Goal: Information Seeking & Learning: Learn about a topic

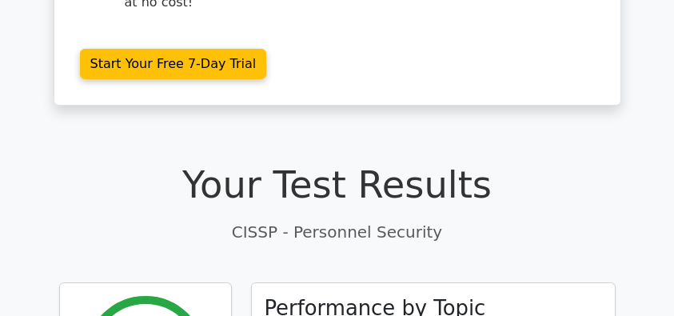
scroll to position [373, 0]
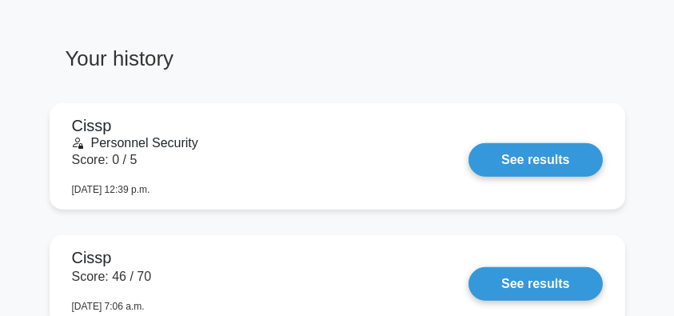
scroll to position [1232, 0]
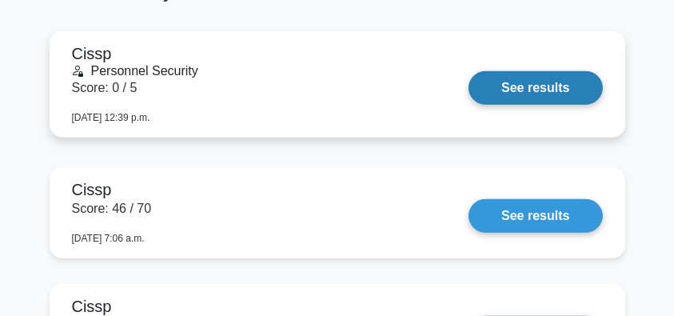
click at [500, 86] on link "See results" at bounding box center [536, 88] width 134 height 34
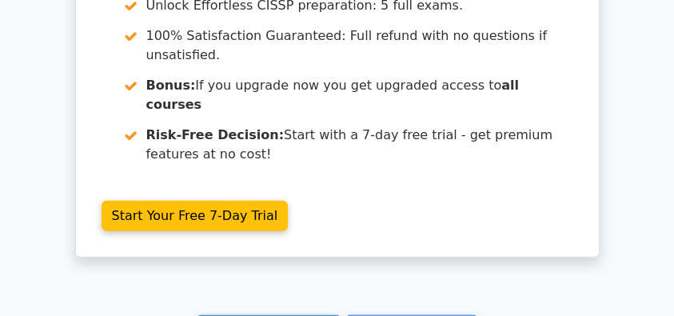
scroll to position [1599, 0]
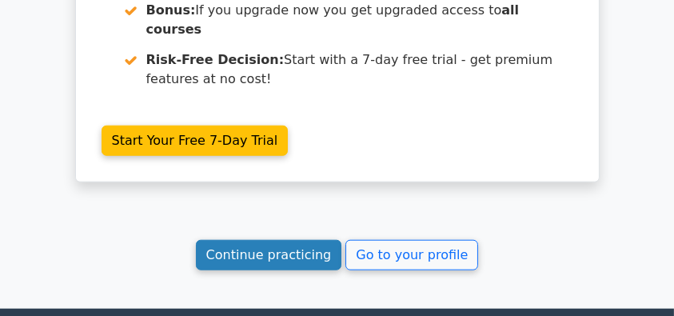
click at [285, 240] on link "Continue practicing" at bounding box center [269, 255] width 146 height 30
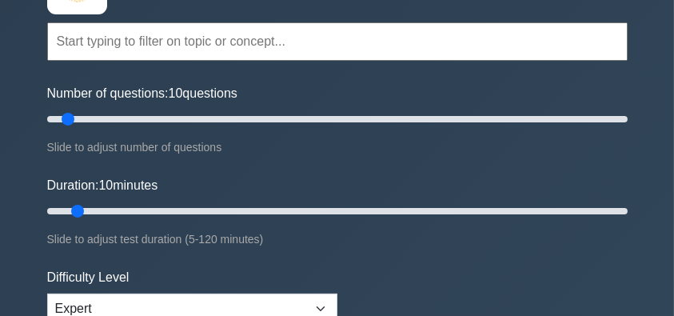
scroll to position [160, 0]
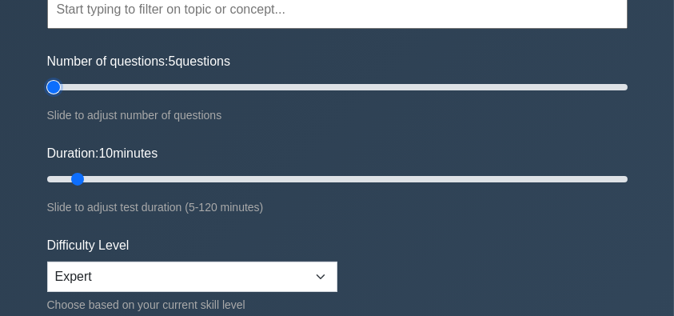
type input "5"
click at [58, 86] on input "Number of questions: 5 questions" at bounding box center [337, 87] width 581 height 19
drag, startPoint x: 74, startPoint y: 175, endPoint x: 19, endPoint y: 176, distance: 55.2
type input "5"
click at [47, 176] on input "Duration: 5 minutes" at bounding box center [337, 179] width 581 height 19
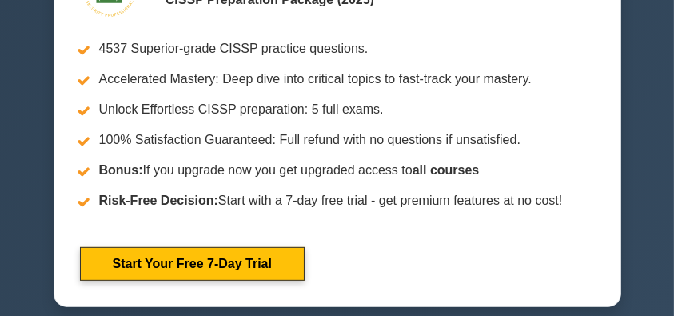
scroll to position [480, 0]
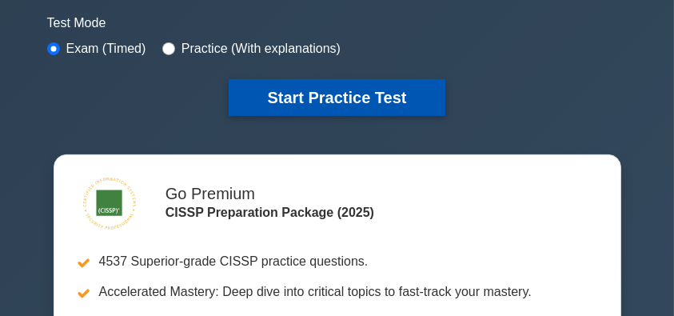
click at [324, 102] on button "Start Practice Test" at bounding box center [337, 97] width 216 height 37
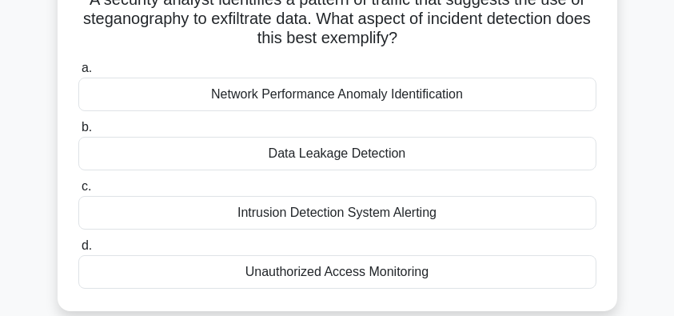
scroll to position [106, 0]
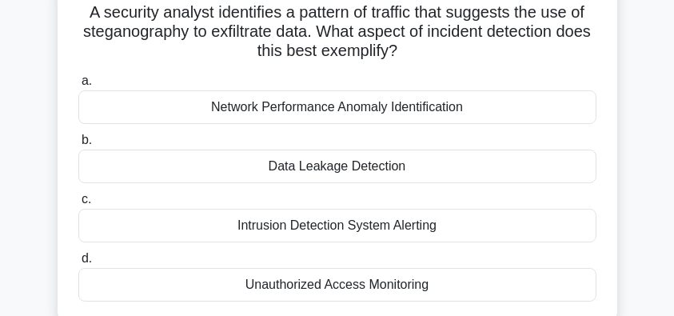
click at [373, 173] on div "Data Leakage Detection" at bounding box center [337, 167] width 518 height 34
click at [78, 146] on input "b. Data Leakage Detection" at bounding box center [78, 140] width 0 height 10
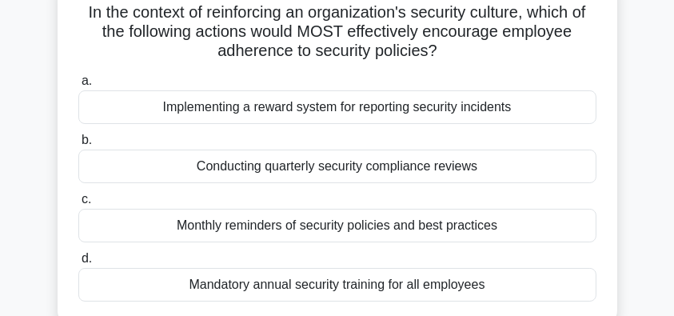
click at [351, 114] on div "Implementing a reward system for reporting security incidents" at bounding box center [337, 107] width 518 height 34
click at [78, 86] on input "a. Implementing a reward system for reporting security incidents" at bounding box center [78, 81] width 0 height 10
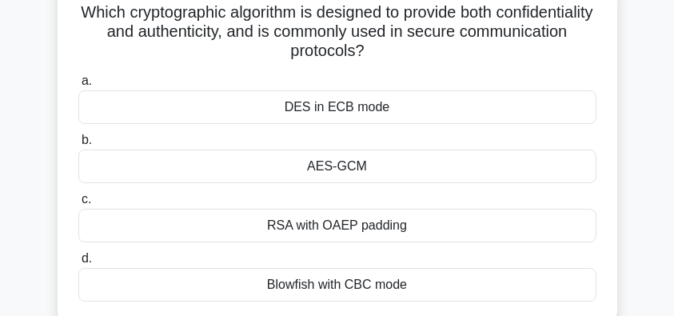
click at [415, 167] on div "AES-GCM" at bounding box center [337, 167] width 518 height 34
click at [78, 146] on input "b. AES-GCM" at bounding box center [78, 140] width 0 height 10
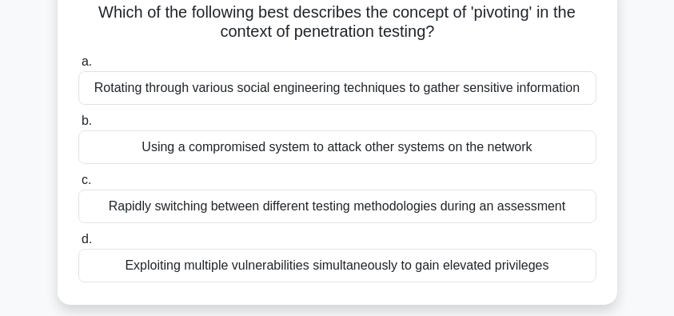
click at [294, 271] on div "Exploiting multiple vulnerabilities simultaneously to gain elevated privileges" at bounding box center [337, 266] width 518 height 34
click at [78, 245] on input "d. Exploiting multiple vulnerabilities simultaneously to gain elevated privileg…" at bounding box center [78, 239] width 0 height 10
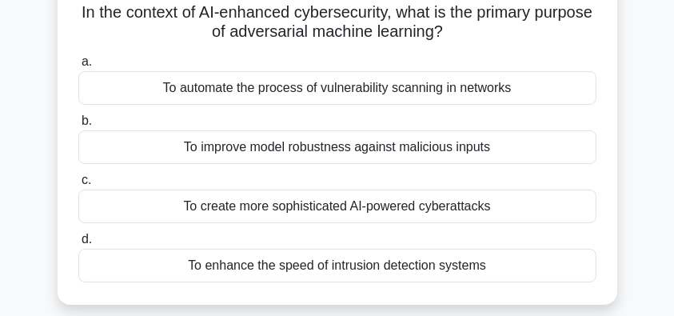
click at [458, 149] on div "To improve model robustness against malicious inputs" at bounding box center [337, 147] width 518 height 34
click at [78, 126] on input "b. To improve model robustness against malicious inputs" at bounding box center [78, 121] width 0 height 10
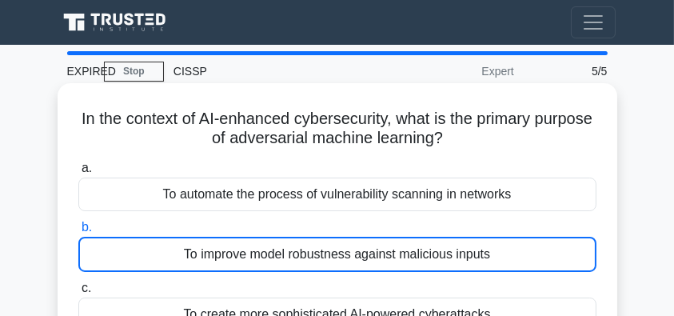
scroll to position [0, 0]
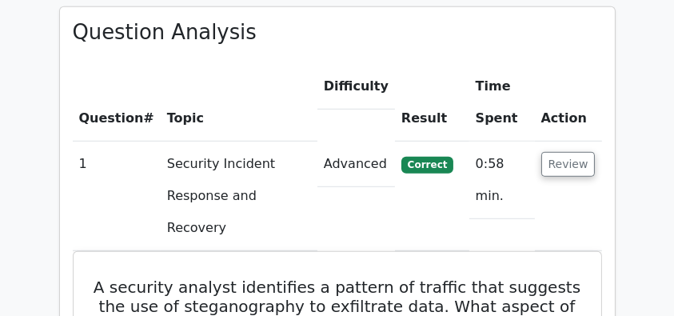
scroll to position [1226, 0]
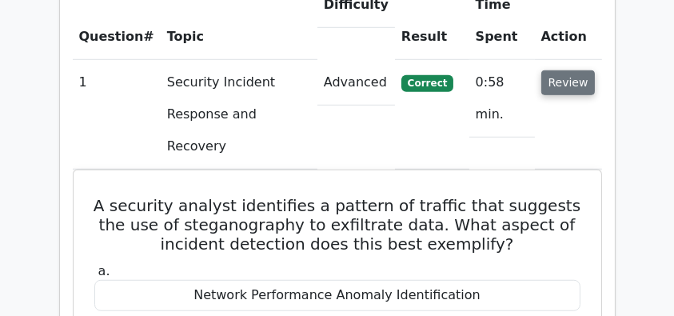
click at [566, 70] on button "Review" at bounding box center [568, 82] width 54 height 25
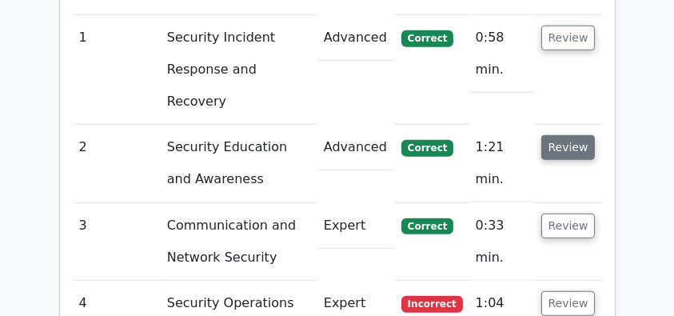
scroll to position [1332, 0]
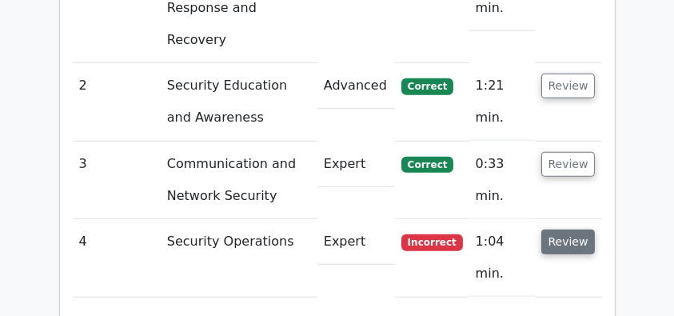
click at [579, 230] on button "Review" at bounding box center [568, 242] width 54 height 25
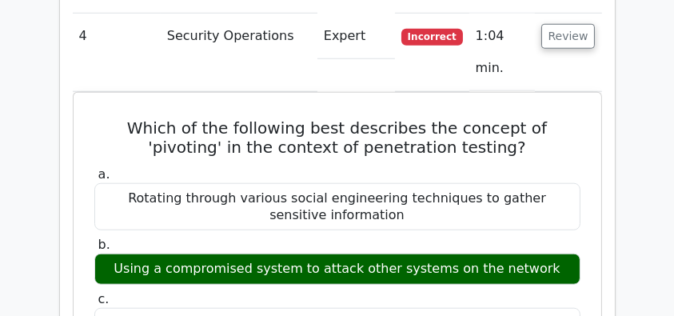
scroll to position [1546, 0]
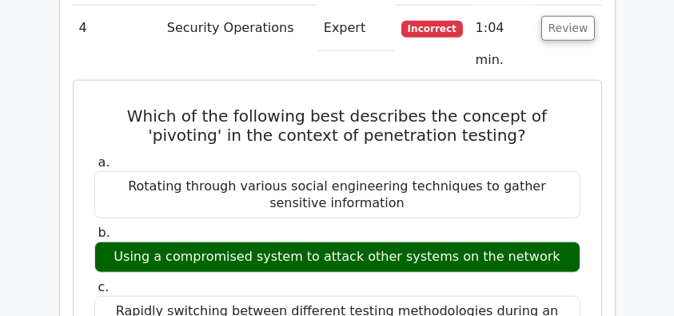
drag, startPoint x: 100, startPoint y: 46, endPoint x: 501, endPoint y: 202, distance: 430.7
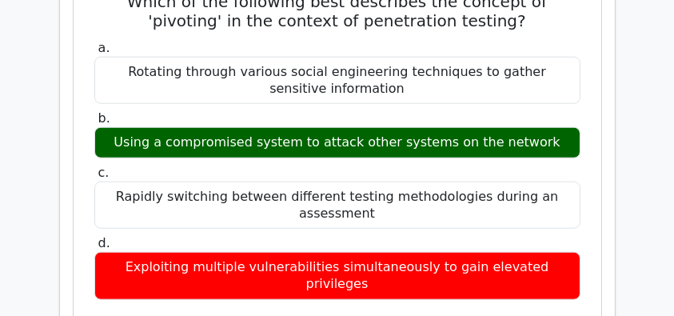
scroll to position [1759, 0]
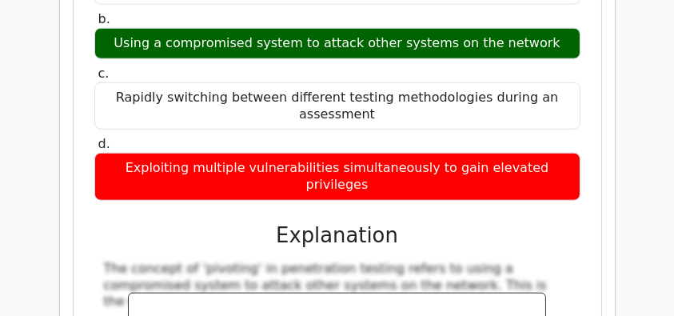
click at [390, 82] on div "Rapidly switching between different testing methodologies during an assessment" at bounding box center [337, 106] width 486 height 48
copy div "Which of the following best describes the concept of 'pivoting' in the context …"
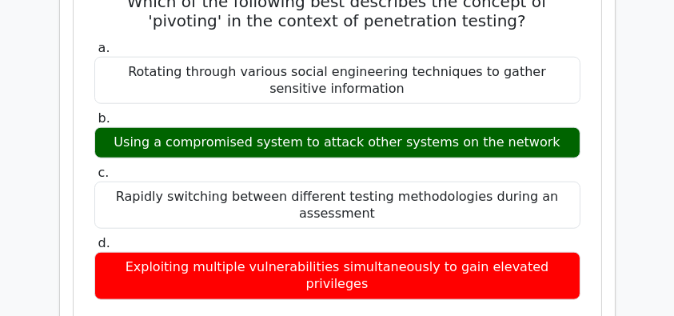
scroll to position [1652, 0]
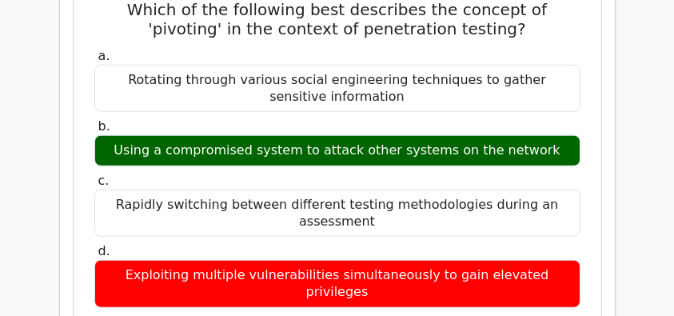
click at [572, 260] on div "Exploiting multiple vulnerabilities simultaneously to gain elevated privileges" at bounding box center [337, 284] width 486 height 48
copy div "Which of the following best describes the concept of 'pivoting' in the context …"
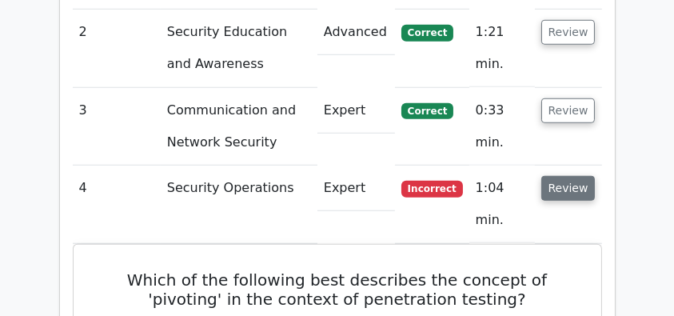
click at [557, 176] on button "Review" at bounding box center [568, 188] width 54 height 25
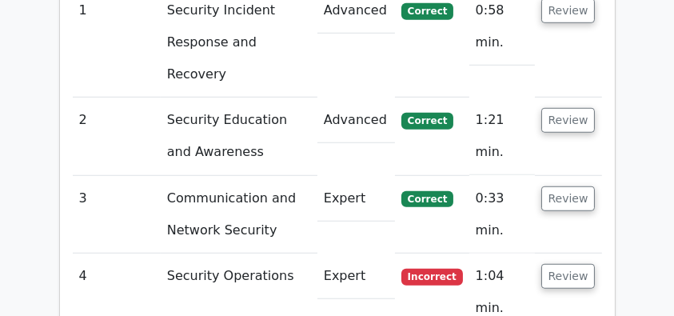
scroll to position [1226, 0]
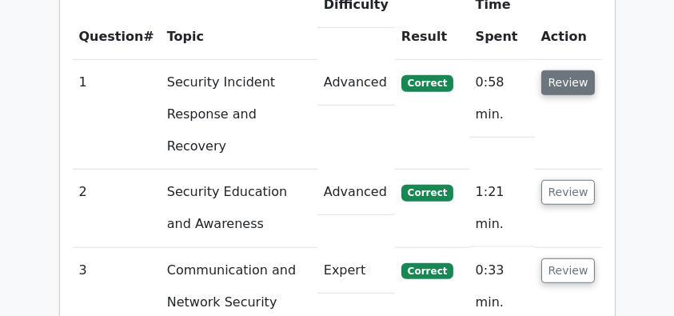
click at [557, 70] on button "Review" at bounding box center [568, 82] width 54 height 25
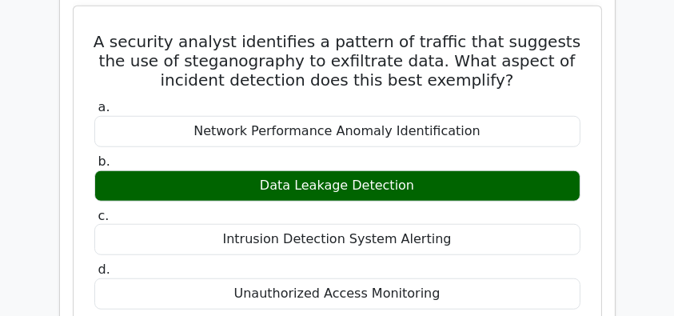
scroll to position [1332, 0]
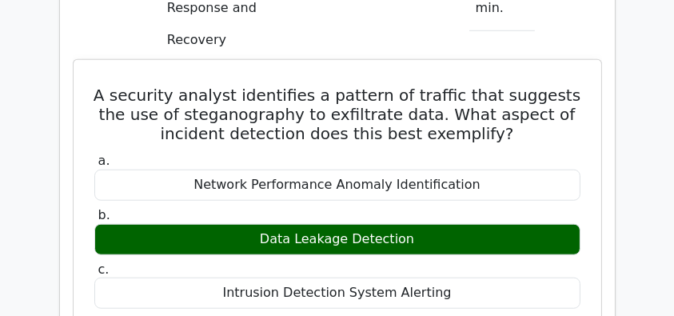
drag, startPoint x: 88, startPoint y: 22, endPoint x: 422, endPoint y: 235, distance: 396.7
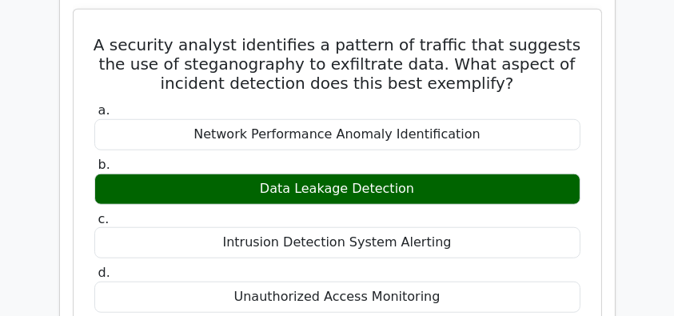
scroll to position [1546, 0]
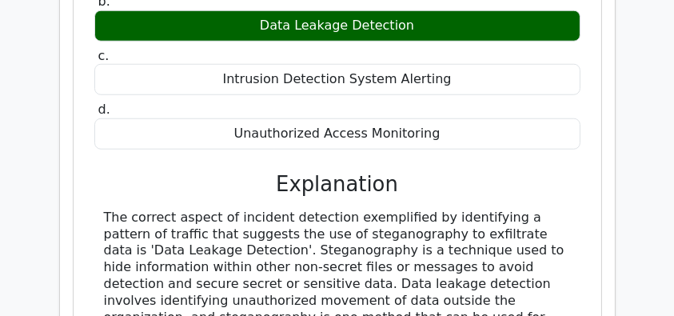
copy div "A security analyst identifies a pattern of traffic that suggests the use of ste…"
